Goal: Entertainment & Leisure: Consume media (video, audio)

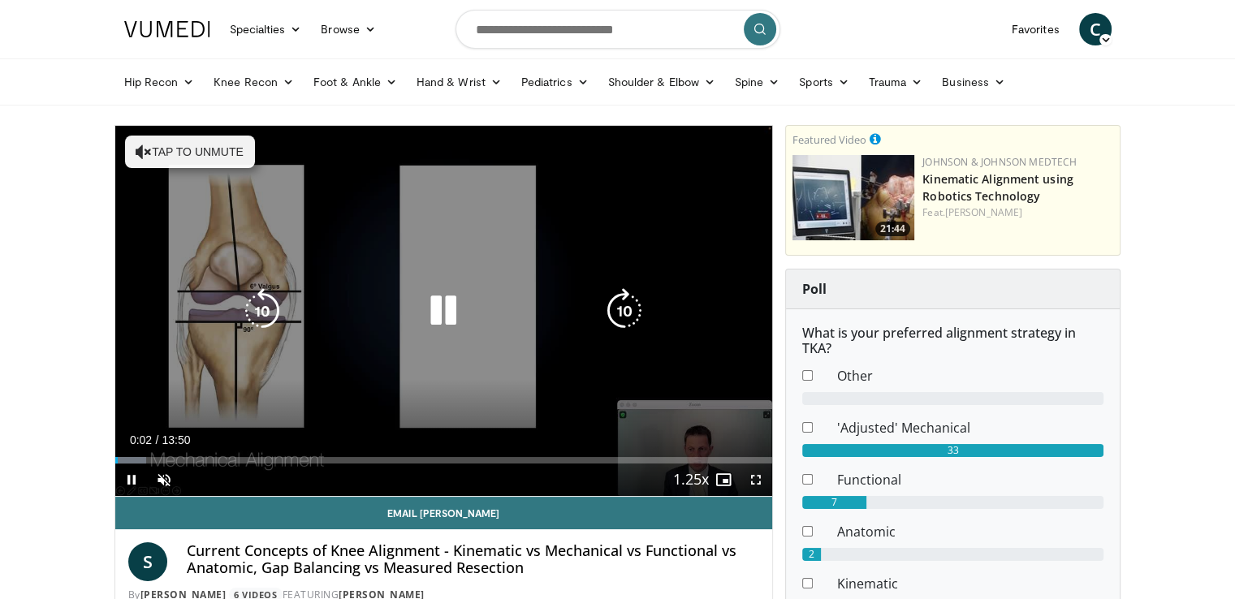
click at [448, 306] on icon "Video Player" at bounding box center [442, 310] width 45 height 45
click at [450, 317] on icon "Video Player" at bounding box center [442, 310] width 45 height 45
click at [214, 152] on button "Tap to unmute" at bounding box center [190, 152] width 130 height 32
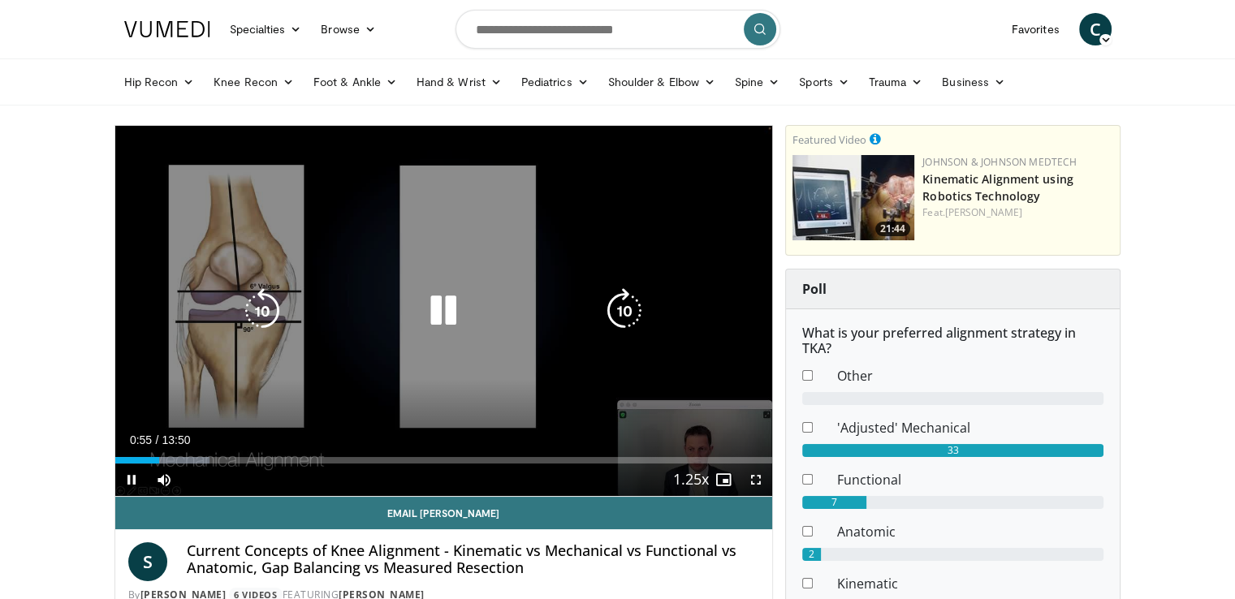
click at [445, 321] on icon "Video Player" at bounding box center [442, 310] width 45 height 45
click at [428, 307] on icon "Video Player" at bounding box center [442, 310] width 45 height 45
click at [438, 304] on icon "Video Player" at bounding box center [442, 310] width 45 height 45
click at [432, 295] on icon "Video Player" at bounding box center [442, 310] width 45 height 45
click at [442, 309] on icon "Video Player" at bounding box center [442, 310] width 45 height 45
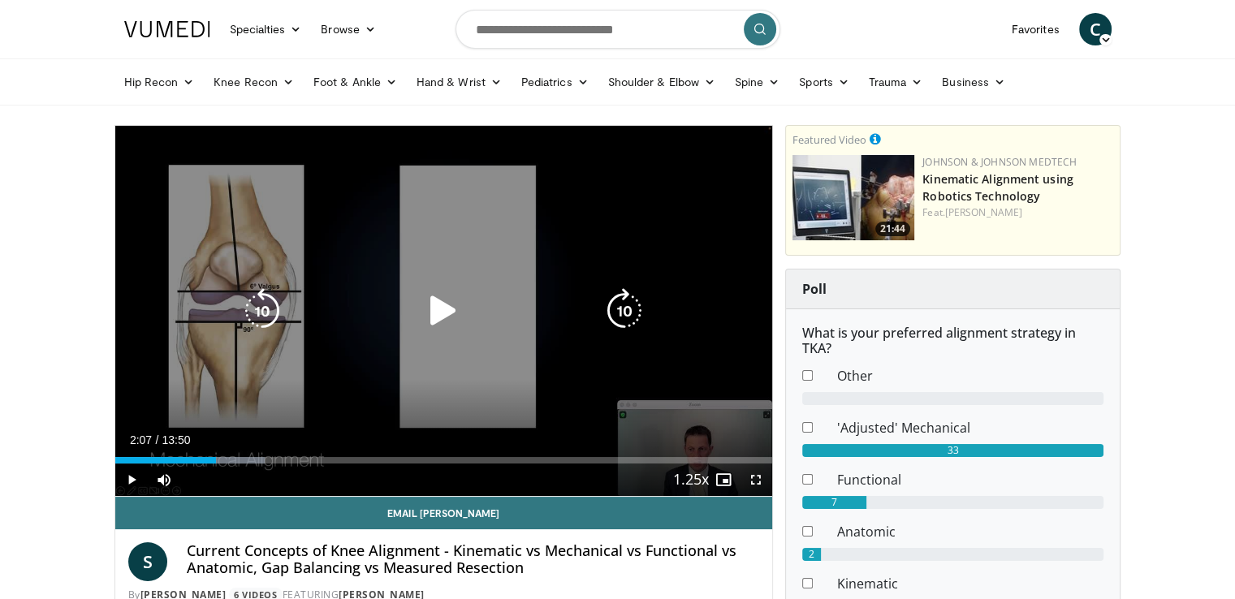
click at [428, 322] on icon "Video Player" at bounding box center [442, 310] width 45 height 45
click at [440, 318] on icon "Video Player" at bounding box center [442, 310] width 45 height 45
click at [435, 319] on icon "Video Player" at bounding box center [442, 310] width 45 height 45
click at [282, 314] on icon "Video Player" at bounding box center [261, 310] width 45 height 45
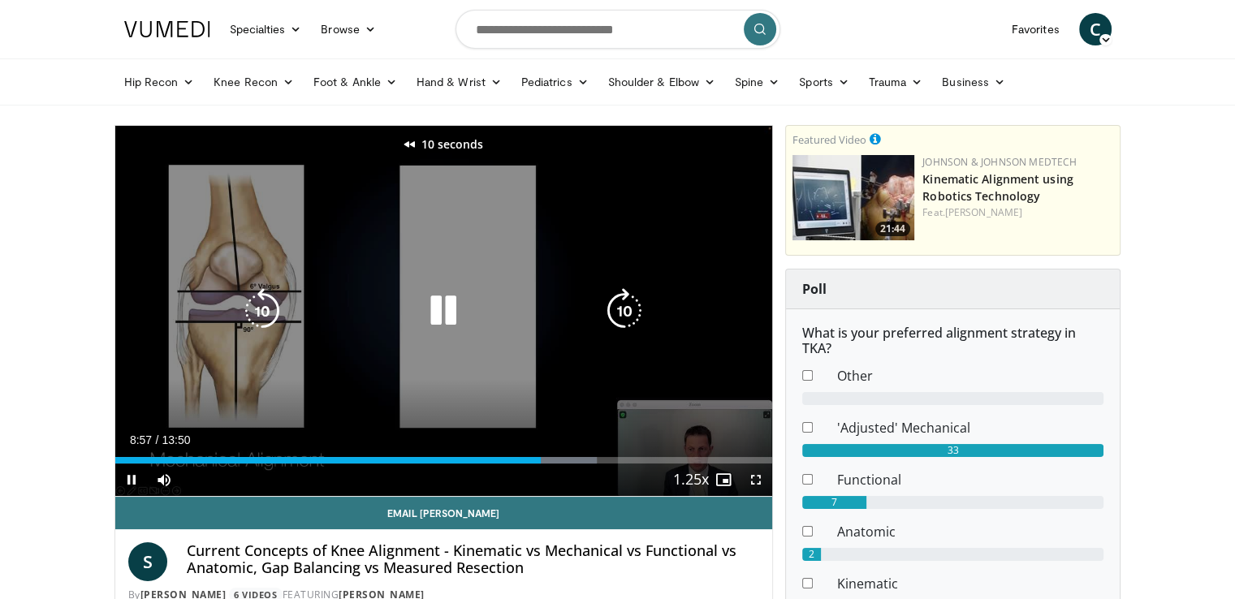
click at [265, 311] on icon "Video Player" at bounding box center [261, 310] width 45 height 45
click at [449, 299] on icon "Video Player" at bounding box center [442, 310] width 45 height 45
click at [429, 317] on icon "Video Player" at bounding box center [442, 310] width 45 height 45
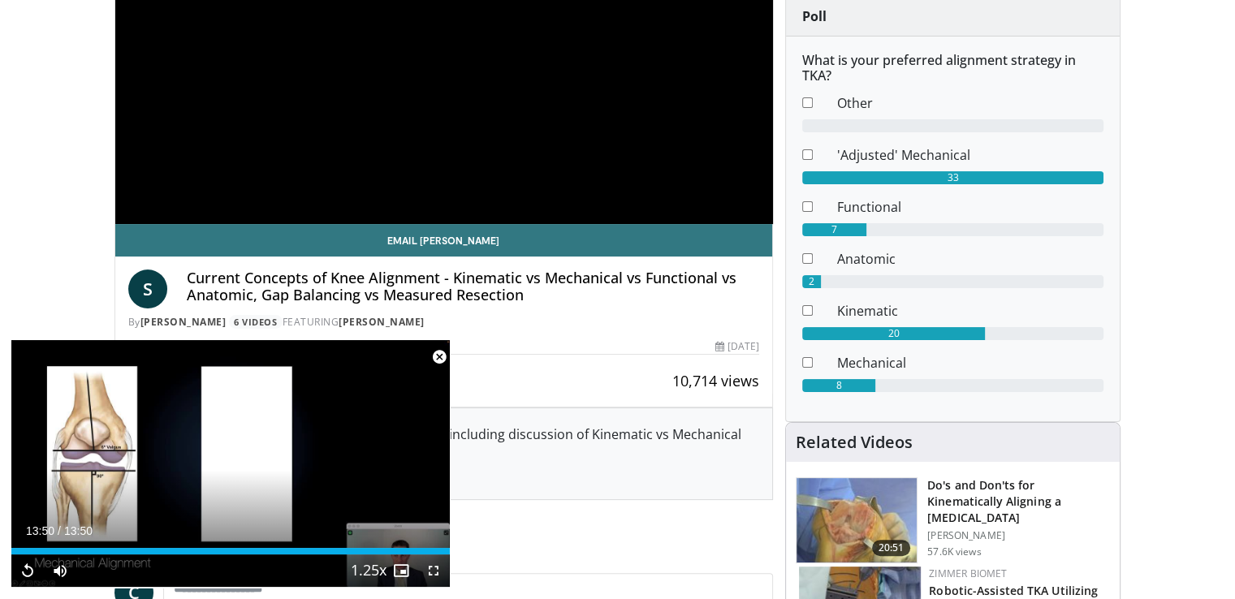
scroll to position [325, 0]
